Goal: Task Accomplishment & Management: Use online tool/utility

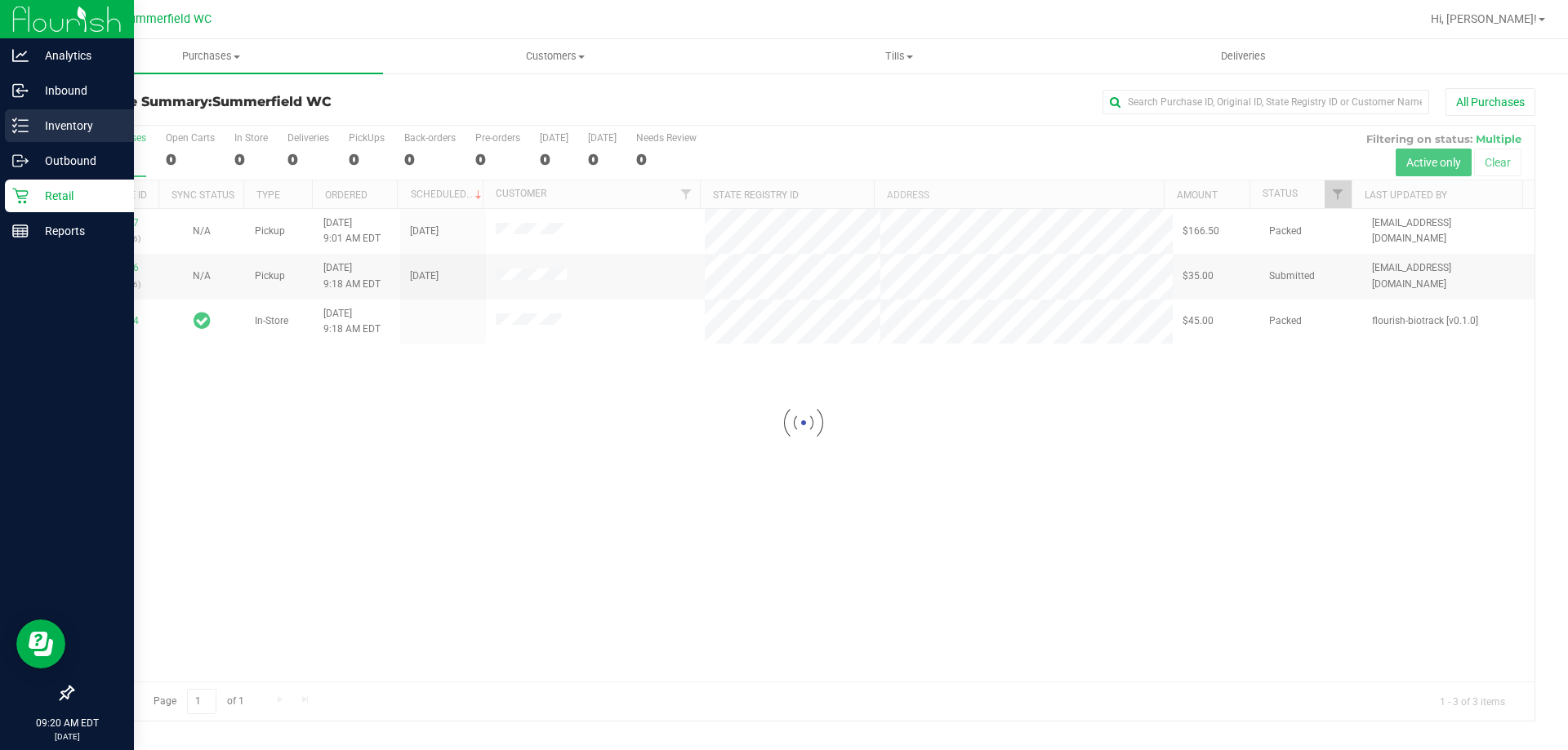
click at [16, 130] on icon at bounding box center [14, 131] width 3 height 3
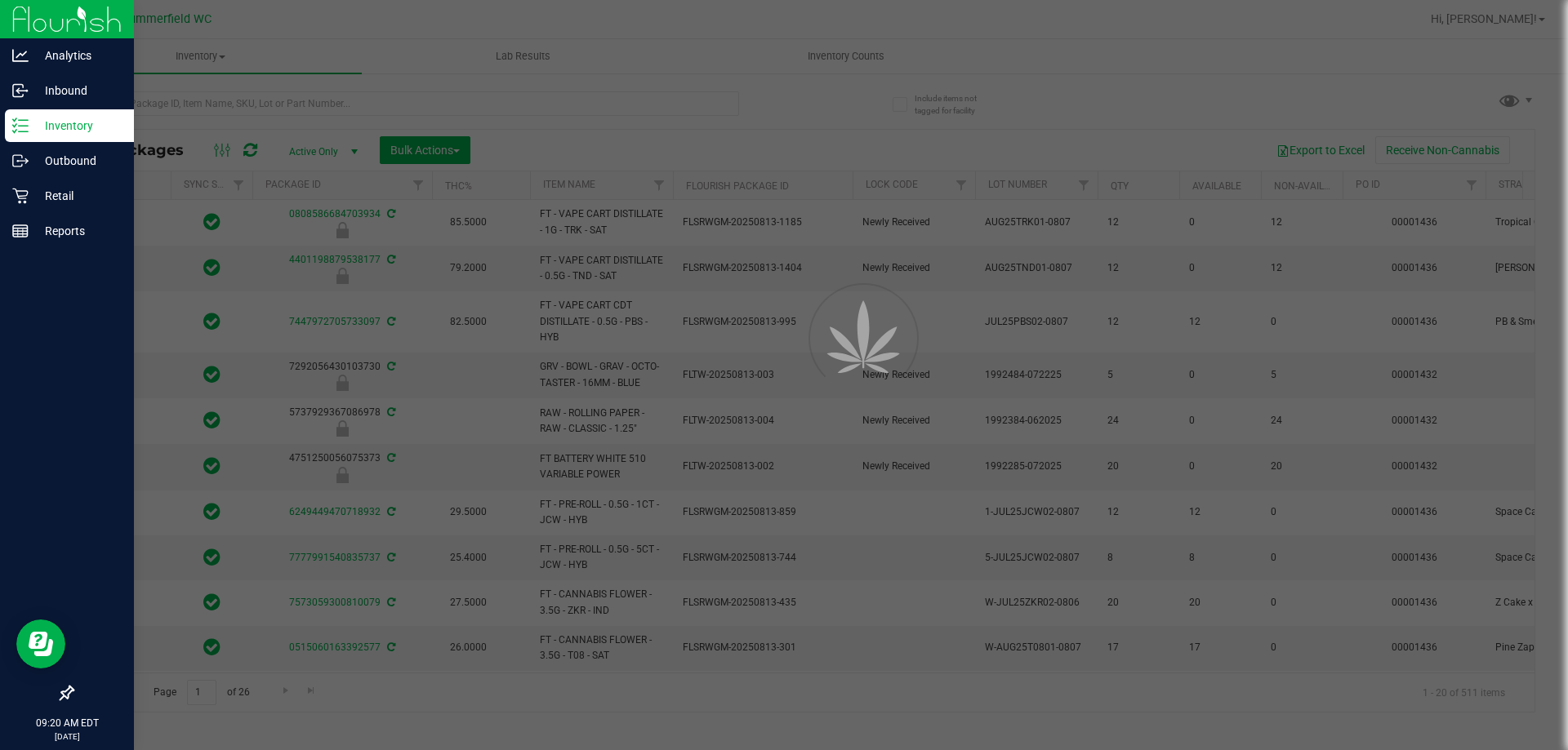
click at [308, 99] on div at bounding box center [784, 375] width 1568 height 750
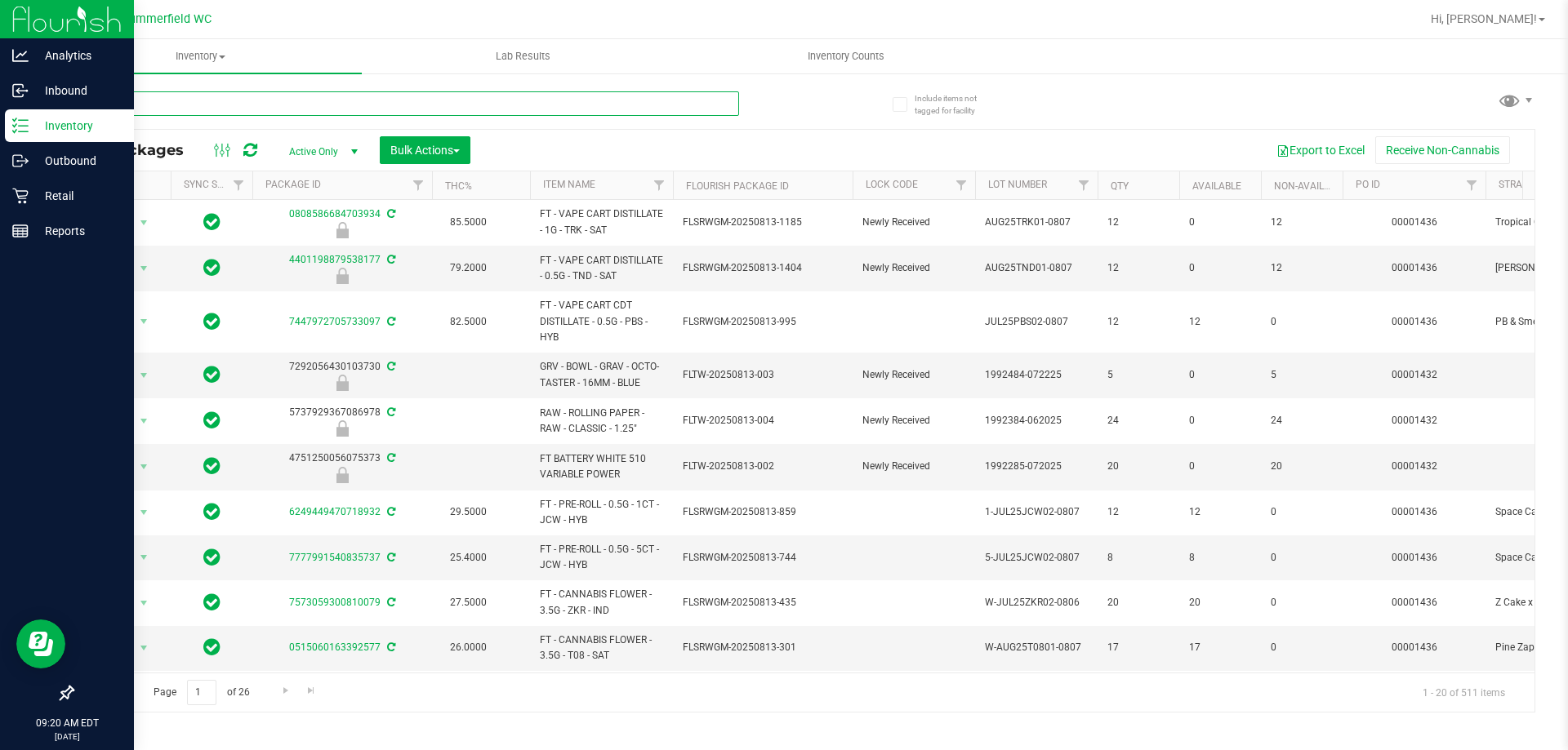
click at [308, 99] on input "text" at bounding box center [406, 104] width 667 height 24
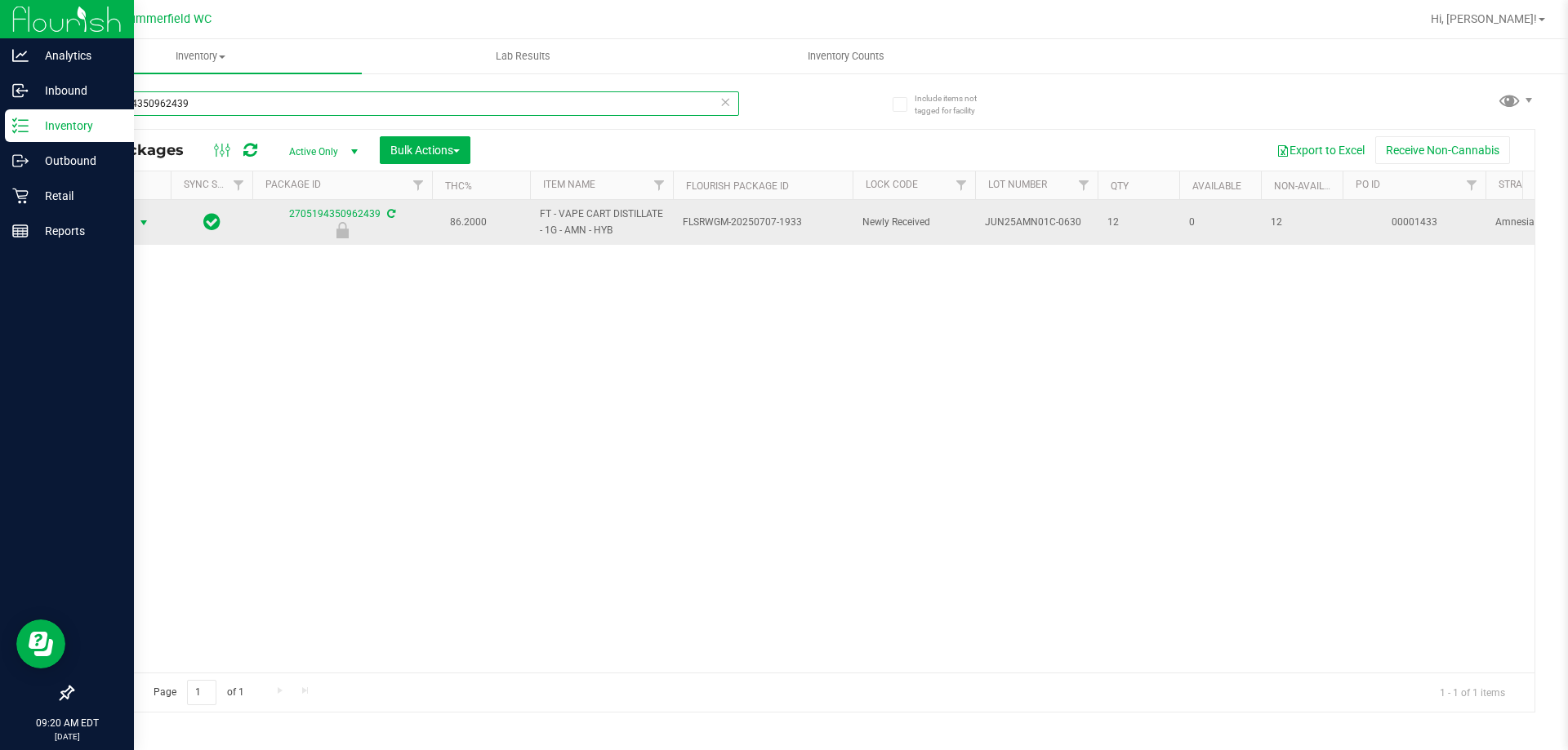
type input "2705194350962439"
click at [135, 227] on span "select" at bounding box center [144, 222] width 21 height 22
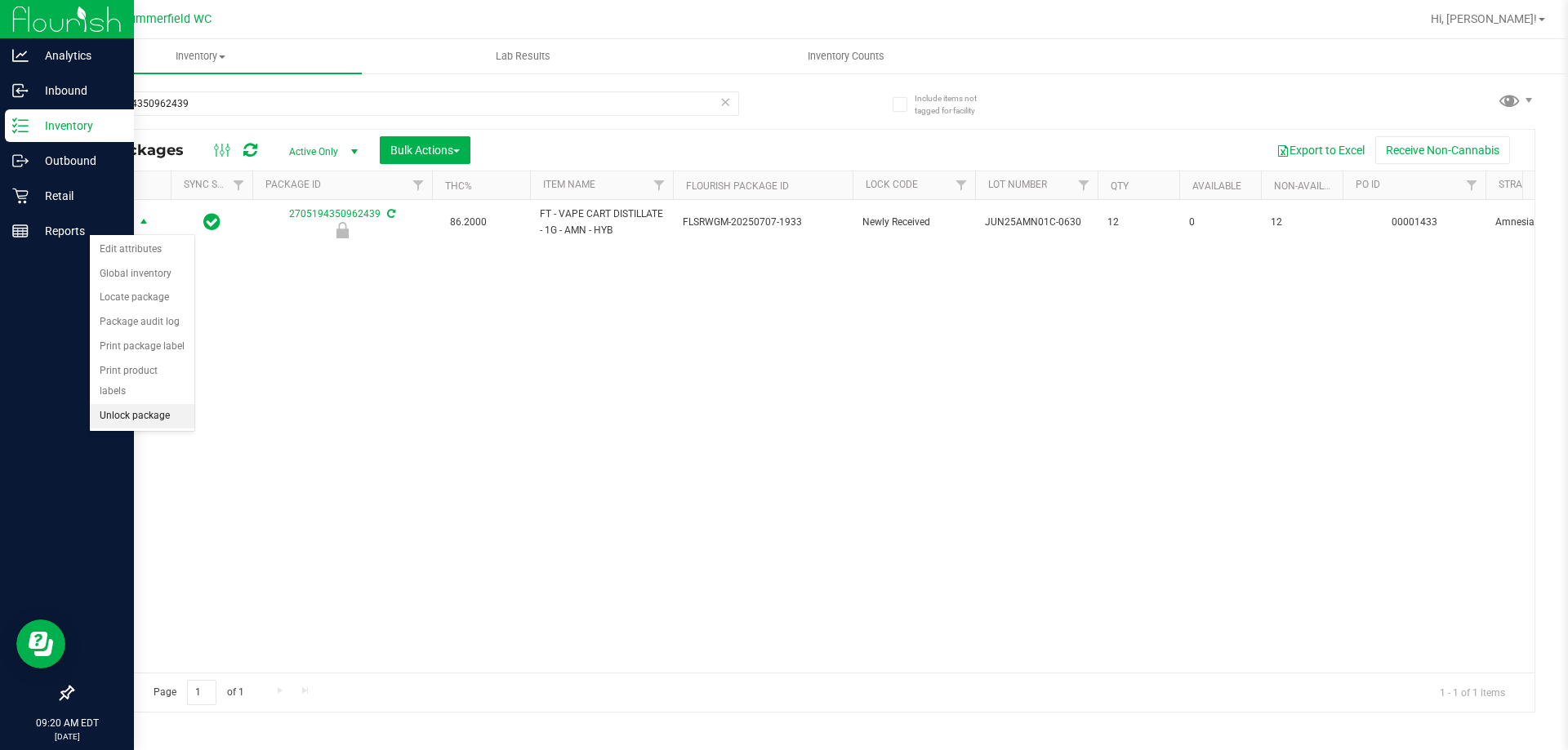
click at [133, 404] on li "Unlock package" at bounding box center [142, 417] width 105 height 24
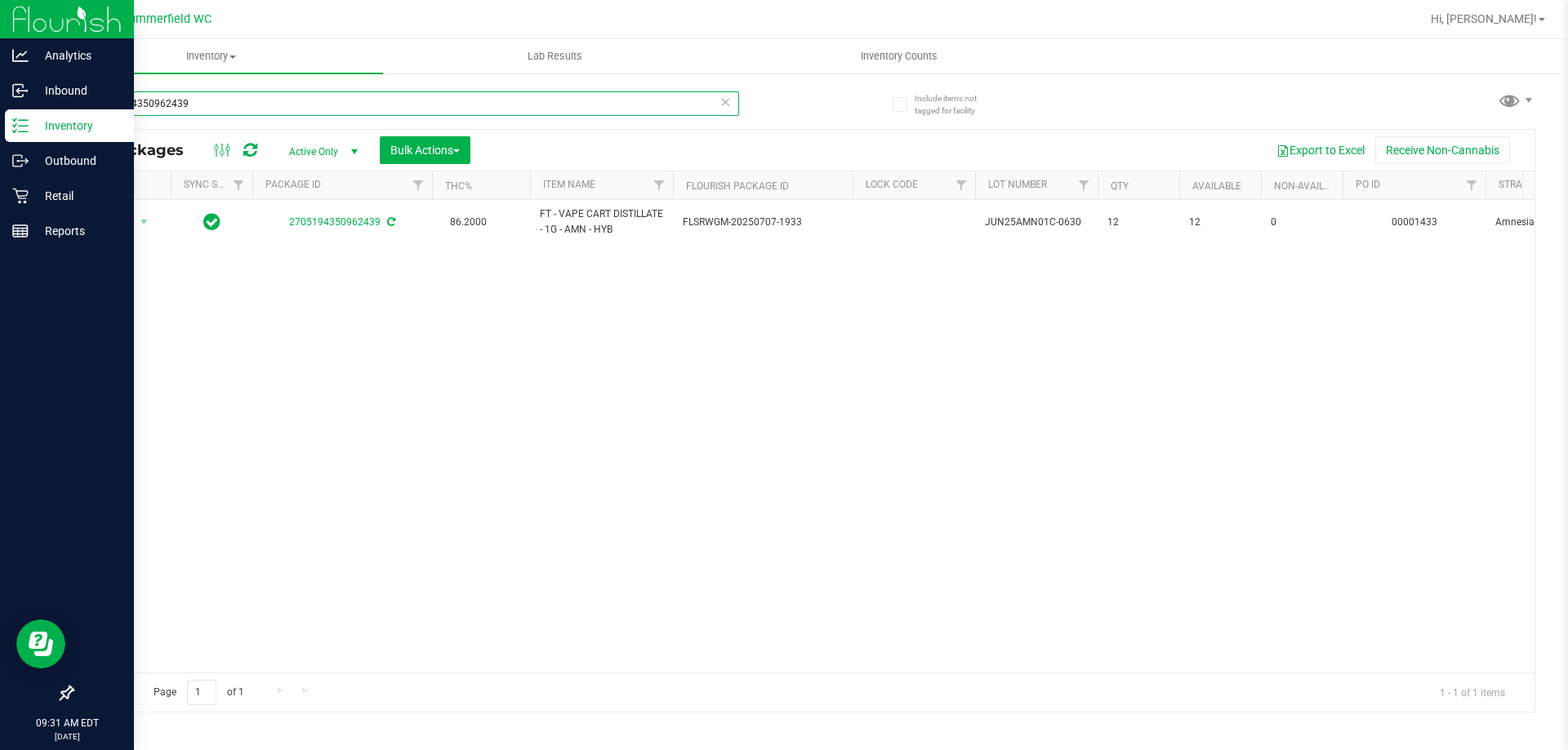
drag, startPoint x: 212, startPoint y: 111, endPoint x: 56, endPoint y: 122, distance: 156.4
click at [56, 122] on div "Include items not tagged for facility 2705194350962439 All Packages Active Only…" at bounding box center [804, 320] width 1529 height 498
type input "ckz"
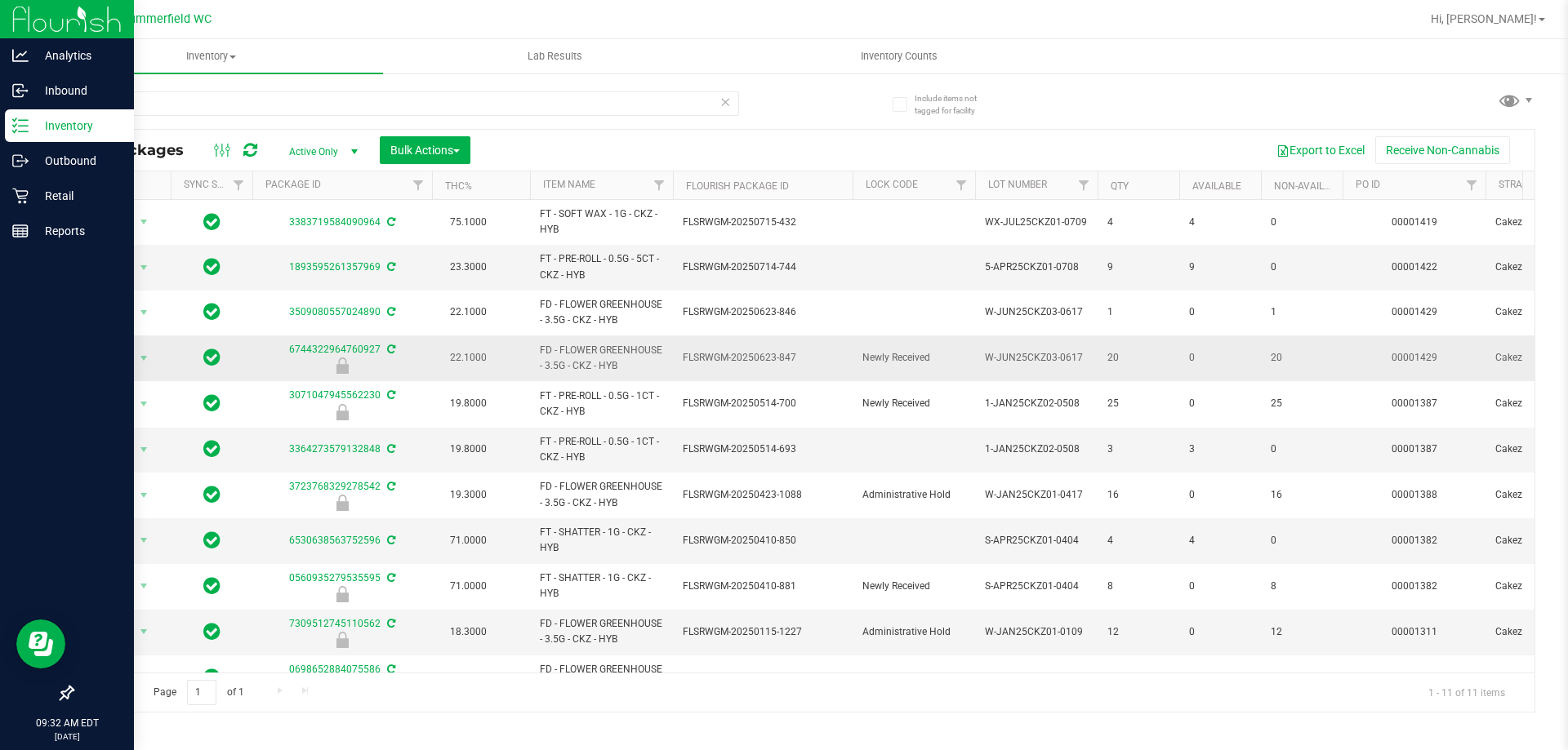
click at [120, 362] on span "Action" at bounding box center [110, 358] width 44 height 22
click at [145, 540] on li "Unlock package" at bounding box center [142, 552] width 105 height 24
